Goal: Use online tool/utility: Utilize a website feature to perform a specific function

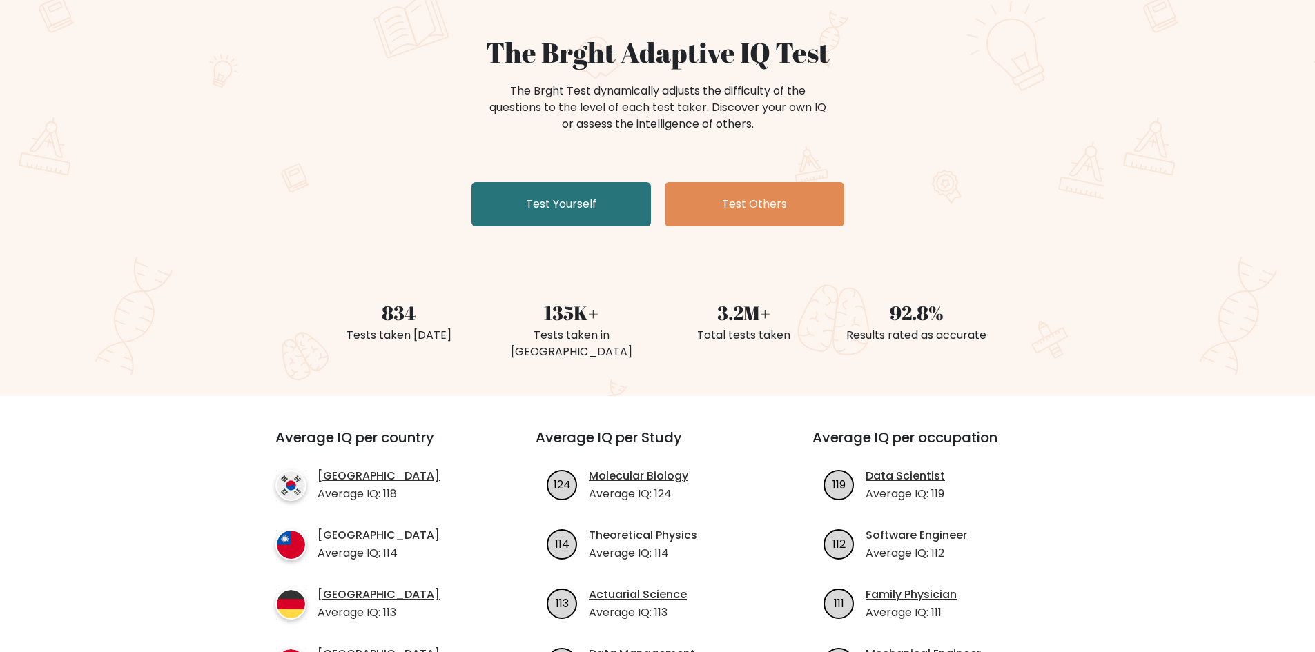
scroll to position [138, 0]
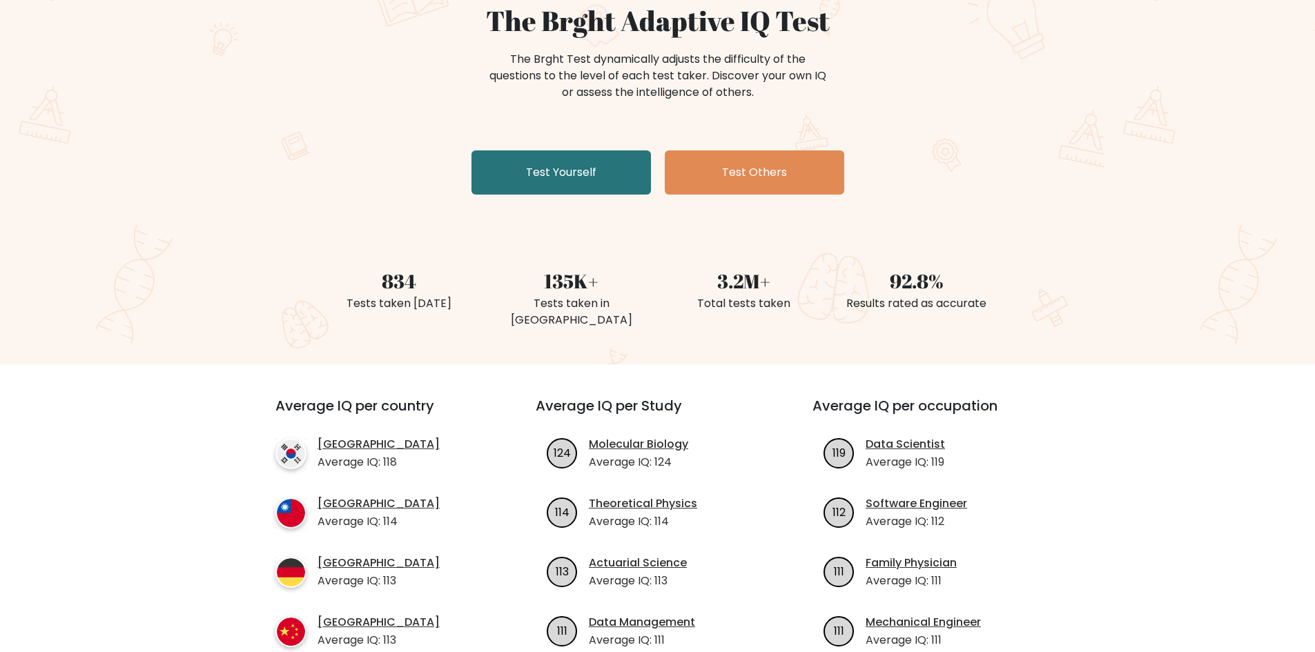
click at [511, 195] on div "The Brght Adaptive IQ Test The Brght Test dynamically adjusts the difficulty of…" at bounding box center [658, 102] width 690 height 196
click at [531, 179] on link "Test Yourself" at bounding box center [561, 173] width 179 height 44
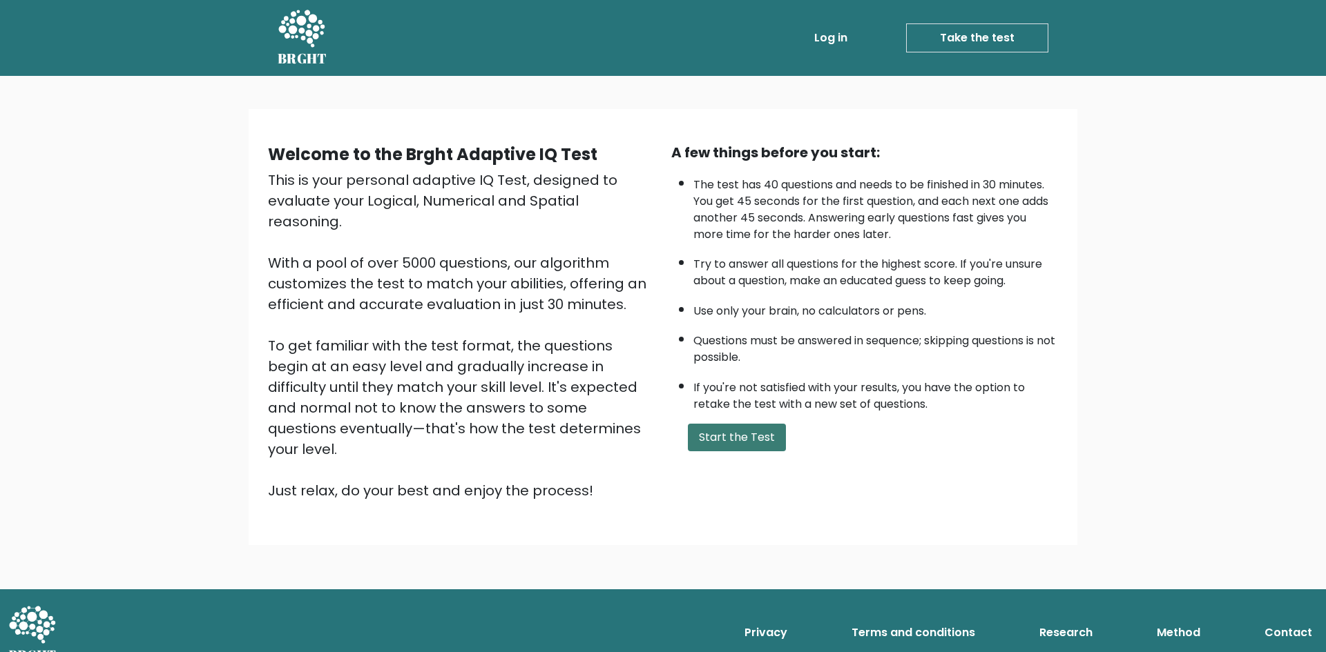
click at [734, 438] on button "Start the Test" at bounding box center [737, 438] width 98 height 28
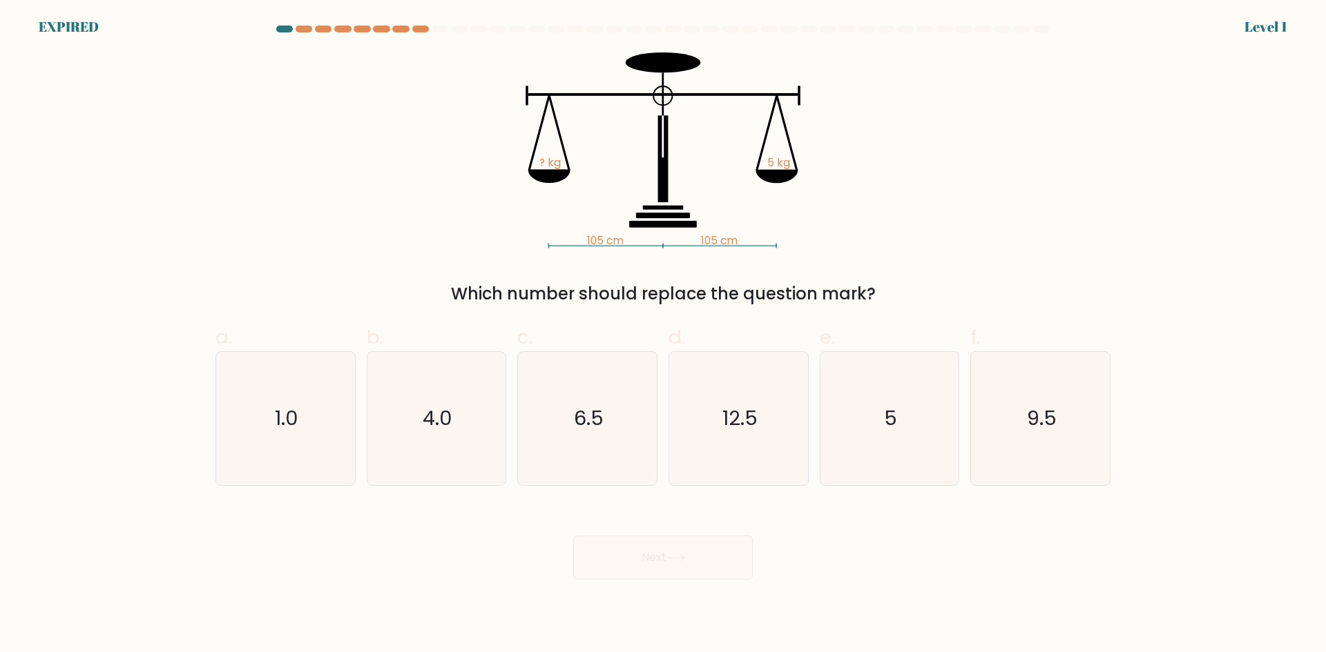
drag, startPoint x: 204, startPoint y: 19, endPoint x: 219, endPoint y: 21, distance: 14.6
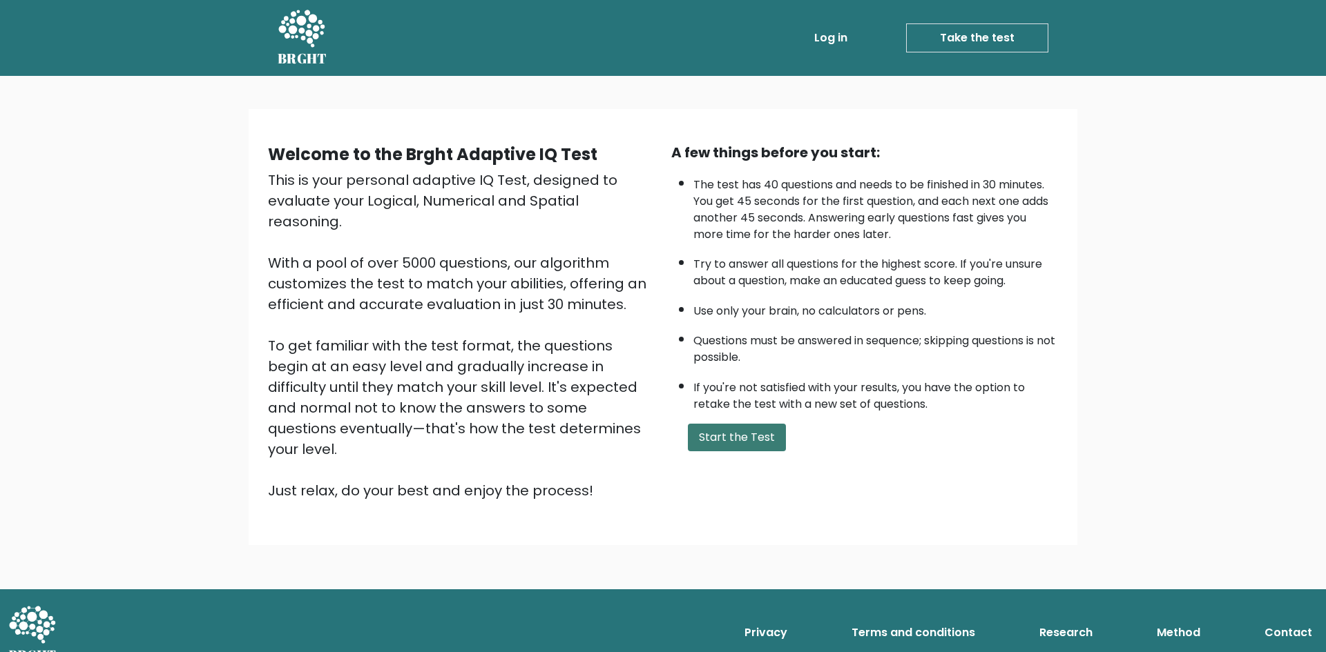
click at [741, 440] on button "Start the Test" at bounding box center [737, 438] width 98 height 28
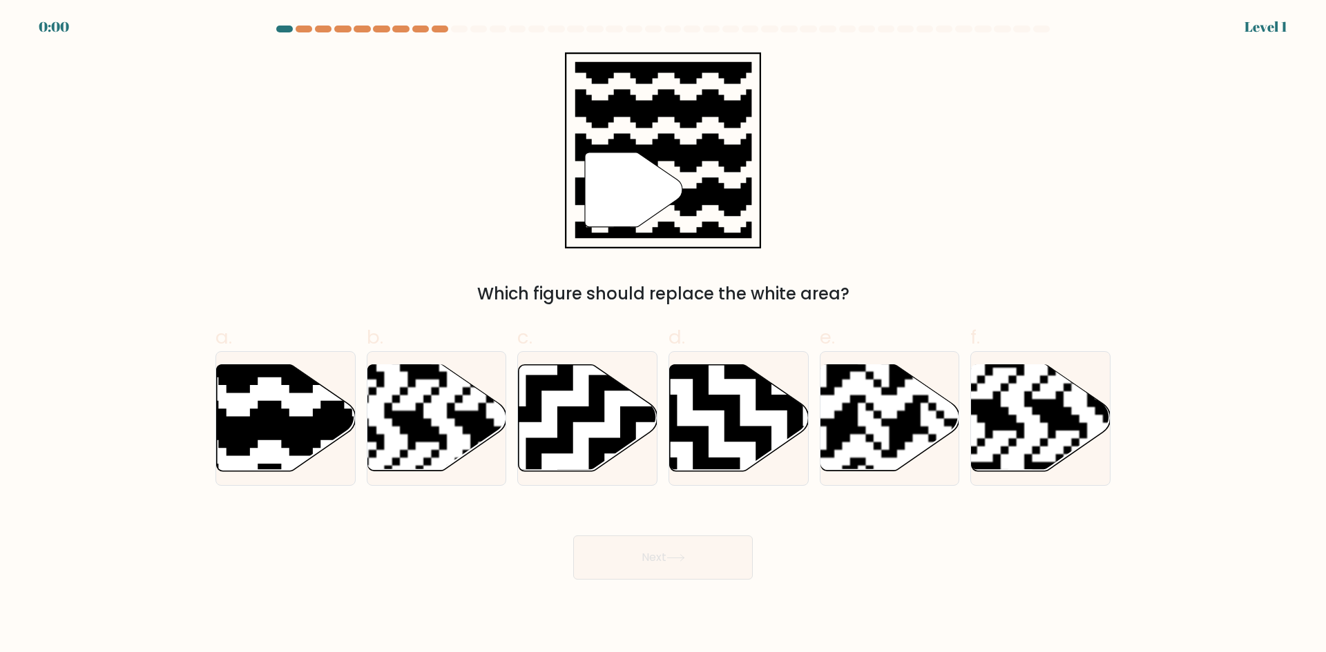
click at [402, 169] on div "" Which figure should replace the white area?" at bounding box center [662, 179] width 911 height 254
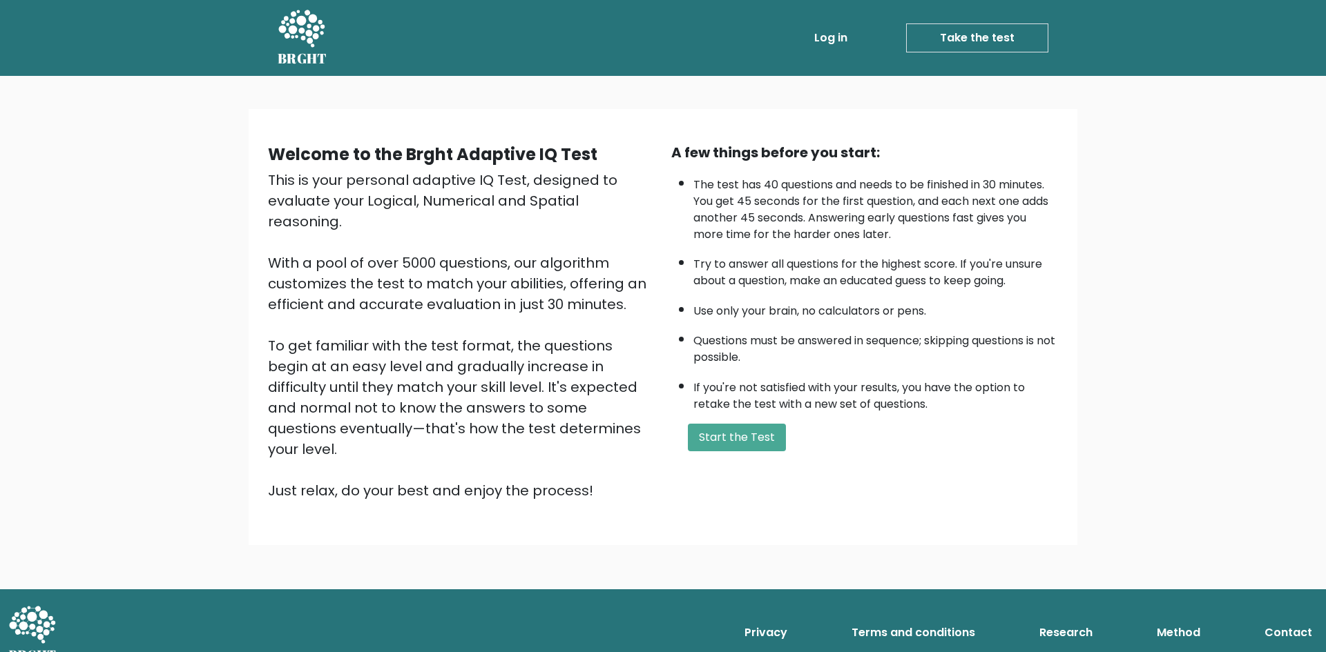
drag, startPoint x: 0, startPoint y: 0, endPoint x: 405, endPoint y: 165, distance: 436.9
